Goal: Task Accomplishment & Management: Manage account settings

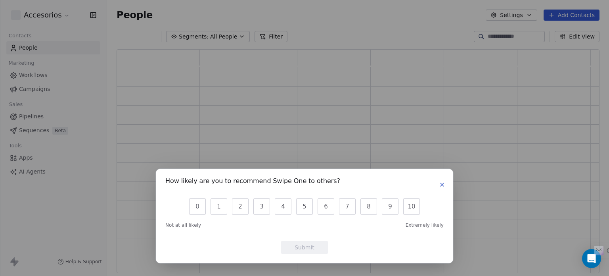
click at [38, 74] on div "How likely are you to recommend Swipe One to others? 0 1 2 3 4 5 6 7 8 9 10 Not…" at bounding box center [304, 138] width 609 height 276
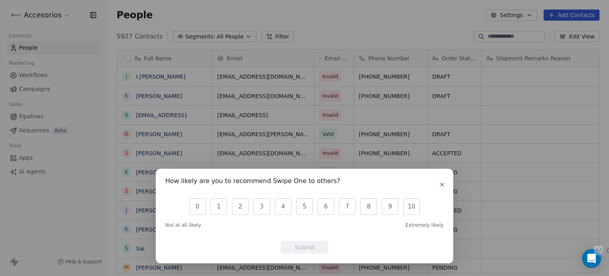
scroll to position [236, 496]
click at [443, 188] on button "button" at bounding box center [442, 185] width 10 height 10
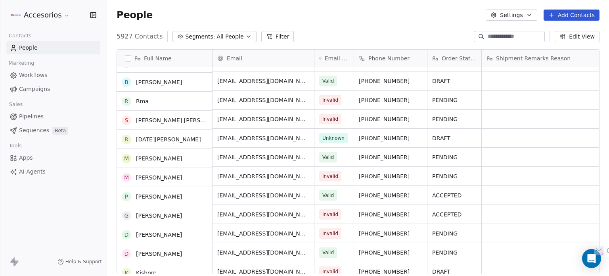
scroll to position [278, 0]
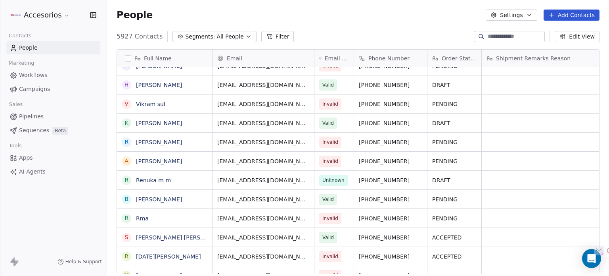
click at [25, 74] on span "Workflows" at bounding box center [33, 75] width 29 height 8
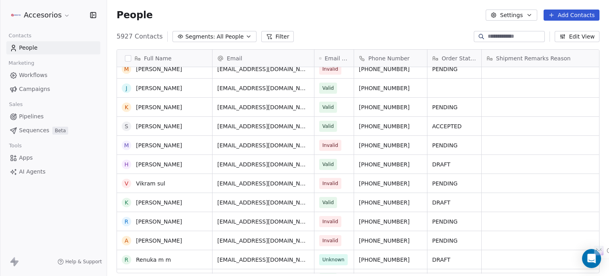
scroll to position [40, 0]
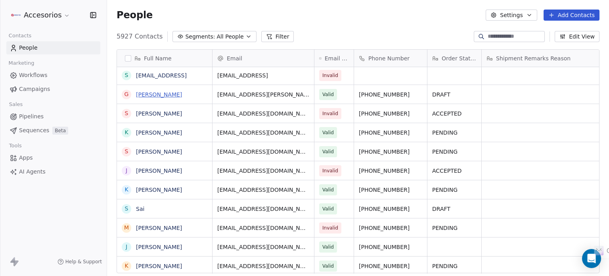
click at [170, 93] on link "Gopal Chaubey" at bounding box center [159, 94] width 46 height 6
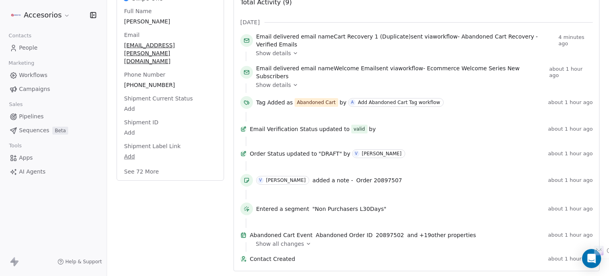
scroll to position [102, 0]
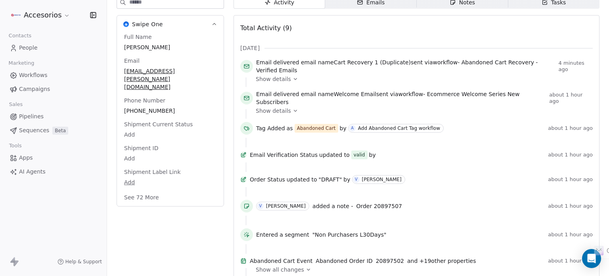
click at [282, 107] on span "Show details" at bounding box center [273, 111] width 35 height 8
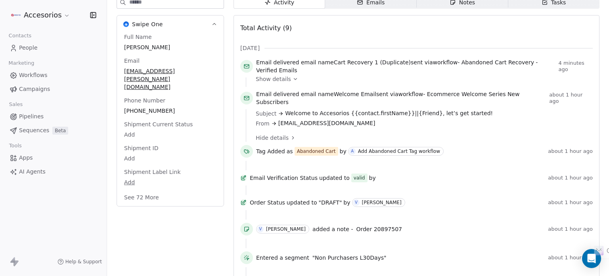
click at [278, 79] on span "Show details" at bounding box center [273, 79] width 35 height 8
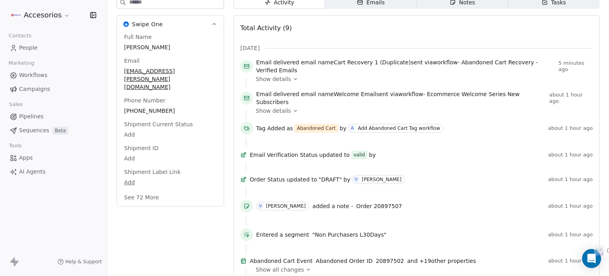
click at [59, 14] on html "Accesorios Contacts People Marketing Workflows Campaigns Sales Pipelines Sequen…" at bounding box center [304, 167] width 609 height 335
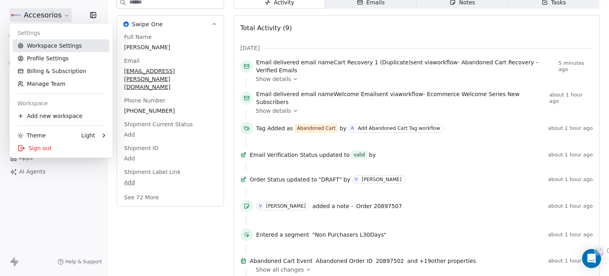
click at [50, 47] on link "Workspace Settings" at bounding box center [61, 45] width 97 height 13
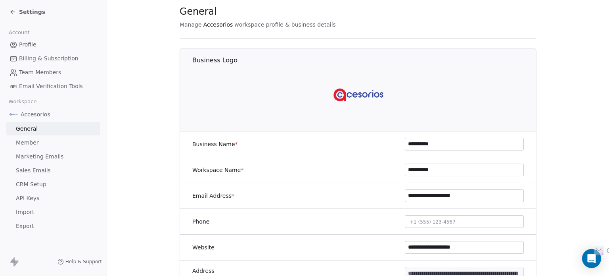
scroll to position [40, 0]
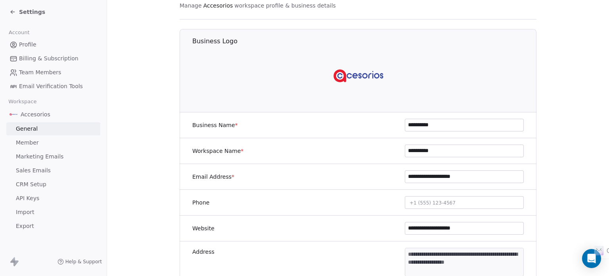
click at [39, 46] on link "Profile" at bounding box center [53, 44] width 94 height 13
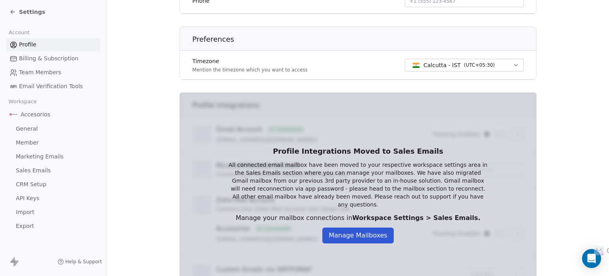
scroll to position [256, 0]
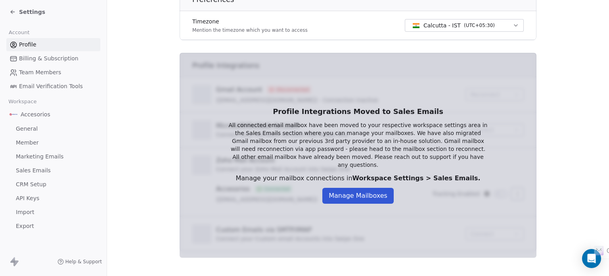
click at [35, 185] on span "CRM Setup" at bounding box center [31, 184] width 31 height 8
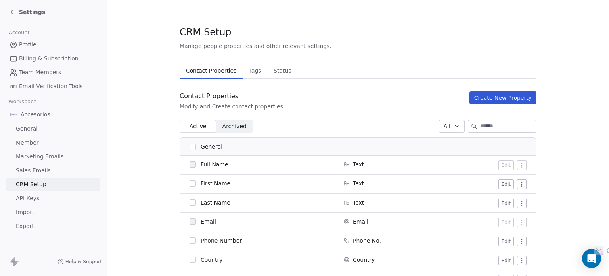
click at [35, 159] on span "Marketing Emails" at bounding box center [40, 156] width 48 height 8
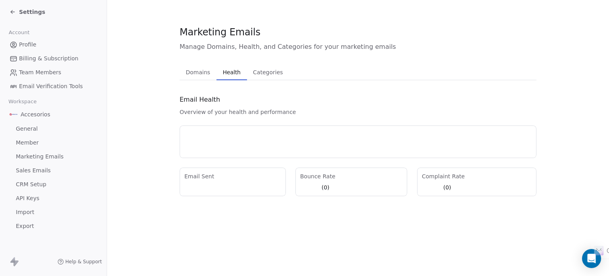
click at [228, 72] on span "Health" at bounding box center [232, 72] width 24 height 11
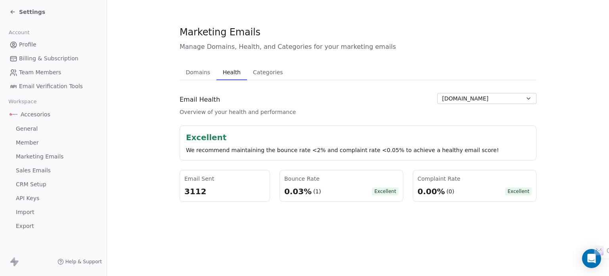
click at [255, 70] on span "Categories" at bounding box center [268, 72] width 36 height 11
click at [225, 73] on span "Health" at bounding box center [232, 72] width 24 height 11
click at [195, 73] on span "Domains" at bounding box center [198, 72] width 31 height 11
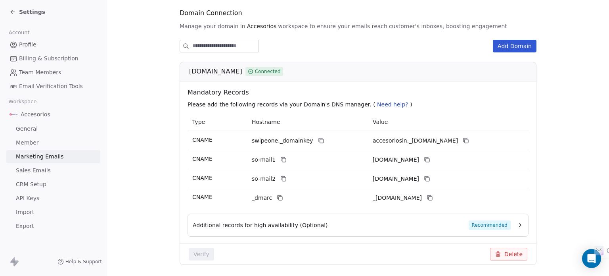
scroll to position [113, 0]
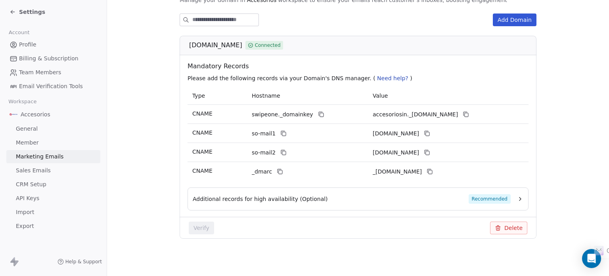
click at [312, 201] on span "Additional records for high availability (Optional)" at bounding box center [260, 199] width 135 height 8
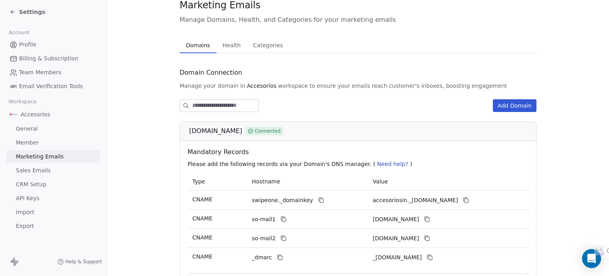
scroll to position [10, 0]
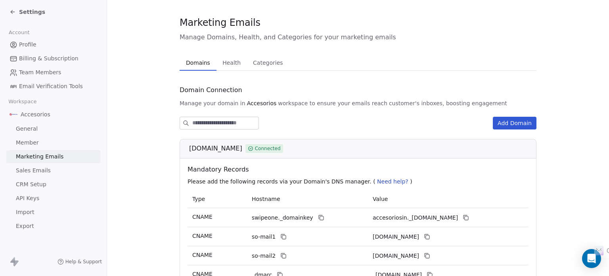
click at [222, 66] on span "Health" at bounding box center [231, 62] width 25 height 11
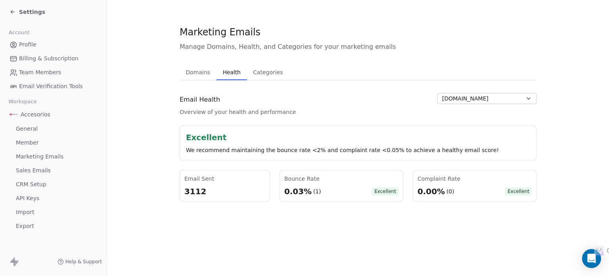
click at [271, 82] on div "Domains Domains Health Health Categories Categories Email Health Overview of yo…" at bounding box center [358, 132] width 357 height 137
click at [258, 75] on span "Categories" at bounding box center [268, 72] width 36 height 11
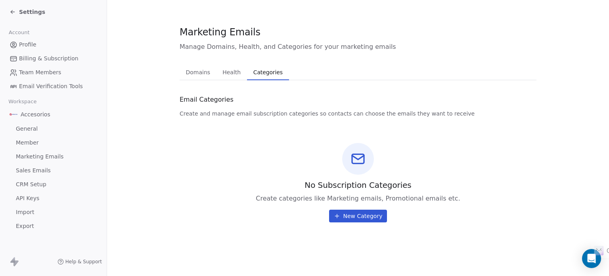
click at [229, 76] on span "Health" at bounding box center [231, 72] width 25 height 11
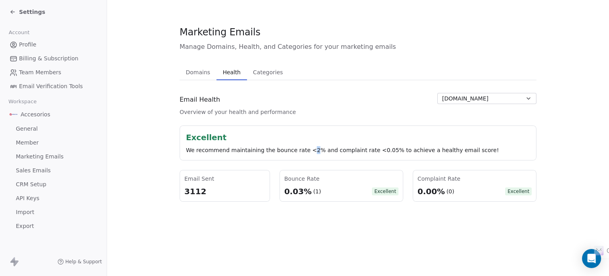
click at [311, 151] on div "We recommend maintaining the bounce rate <2% and complaint rate <0.05% to achie…" at bounding box center [358, 150] width 344 height 8
click at [310, 149] on div "We recommend maintaining the bounce rate <2% and complaint rate <0.05% to achie…" at bounding box center [358, 150] width 344 height 8
drag, startPoint x: 310, startPoint y: 149, endPoint x: 306, endPoint y: 148, distance: 4.4
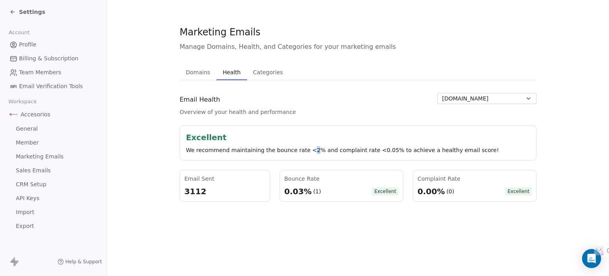
click at [306, 148] on div "We recommend maintaining the bounce rate <2% and complaint rate <0.05% to achie…" at bounding box center [358, 150] width 344 height 8
click at [305, 148] on div "We recommend maintaining the bounce rate <2% and complaint rate <0.05% to achie…" at bounding box center [358, 150] width 344 height 8
click at [307, 148] on div "We recommend maintaining the bounce rate <2% and complaint rate <0.05% to achie…" at bounding box center [358, 150] width 344 height 8
click at [309, 149] on div "We recommend maintaining the bounce rate <2% and complaint rate <0.05% to achie…" at bounding box center [358, 150] width 344 height 8
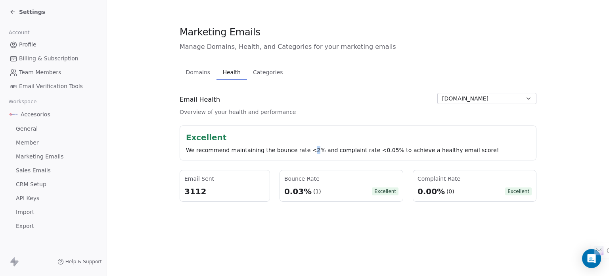
click at [309, 149] on div "We recommend maintaining the bounce rate <2% and complaint rate <0.05% to achie…" at bounding box center [358, 150] width 344 height 8
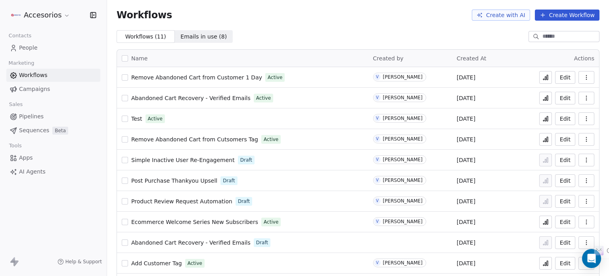
scroll to position [25, 0]
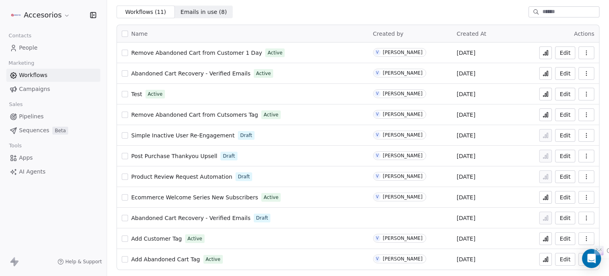
click at [542, 74] on icon at bounding box center [545, 73] width 6 height 6
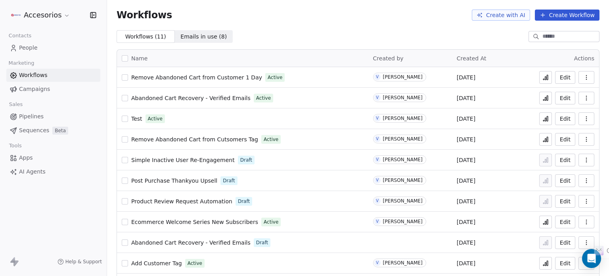
click at [26, 50] on span "People" at bounding box center [28, 48] width 19 height 8
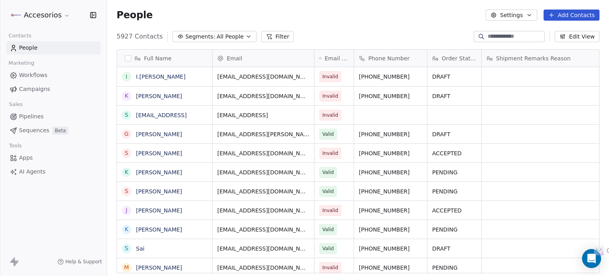
scroll to position [6, 6]
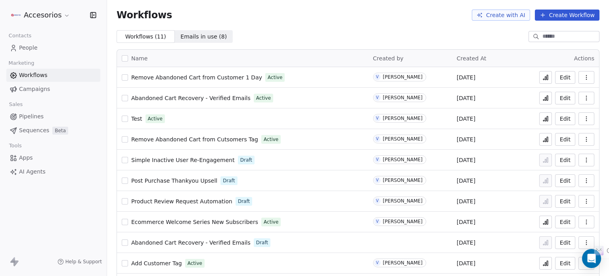
click at [542, 101] on icon at bounding box center [545, 98] width 6 height 6
